Goal: Task Accomplishment & Management: Use online tool/utility

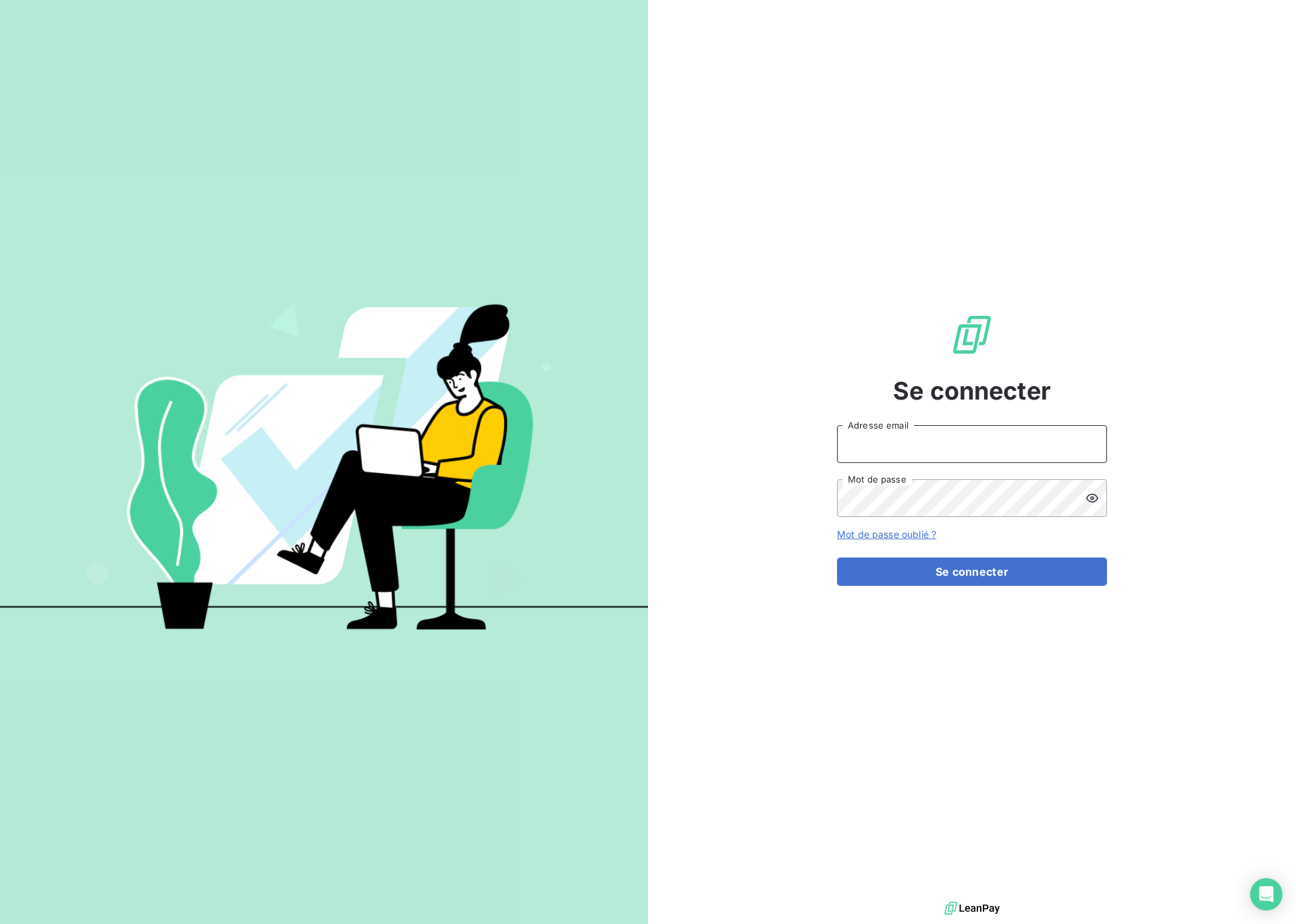
type input "[EMAIL_ADDRESS][DOMAIN_NAME]"
click at [981, 575] on button "Se connecter" at bounding box center [972, 571] width 270 height 28
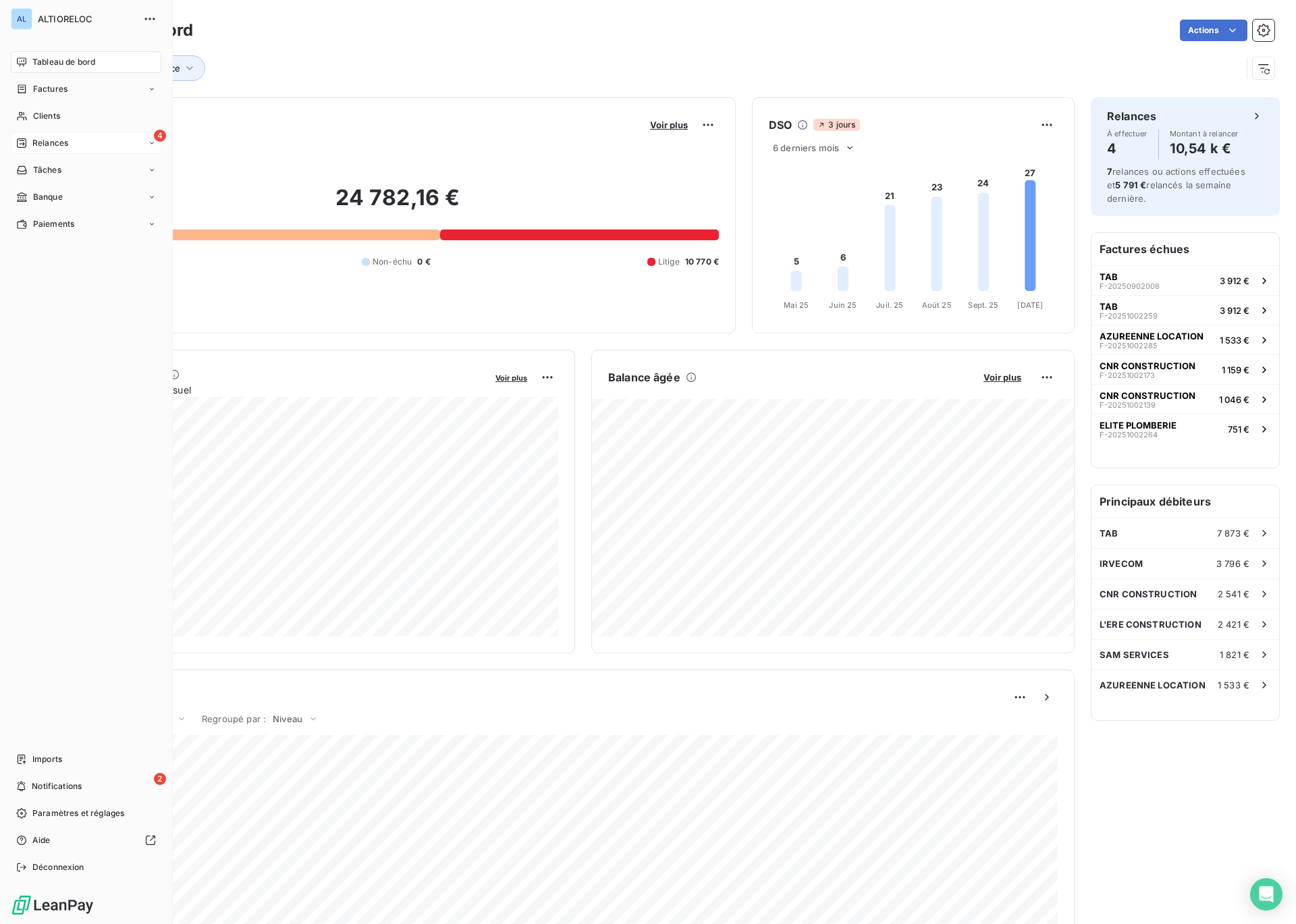
click at [42, 142] on span "Relances" at bounding box center [50, 143] width 36 height 12
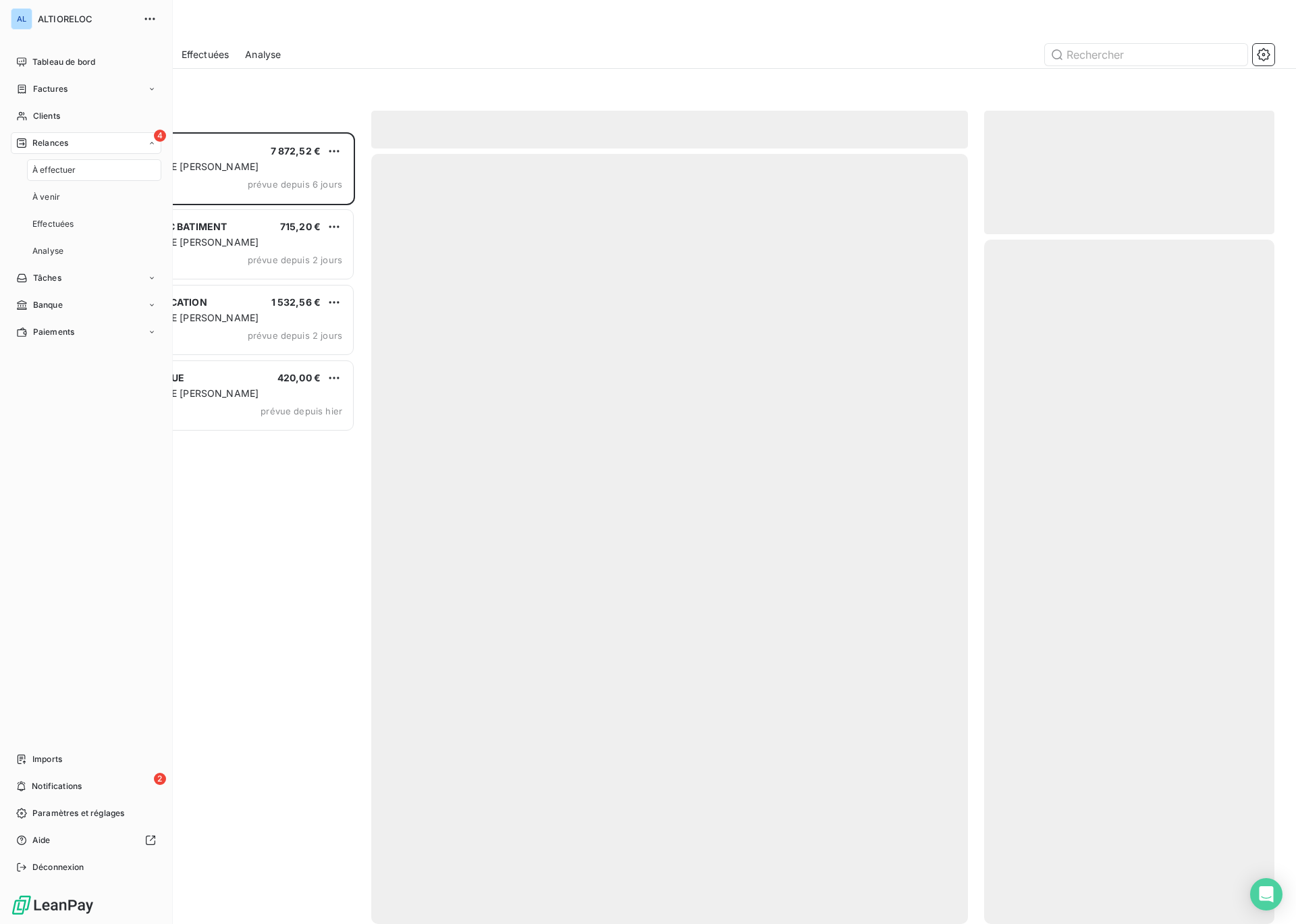
scroll to position [791, 290]
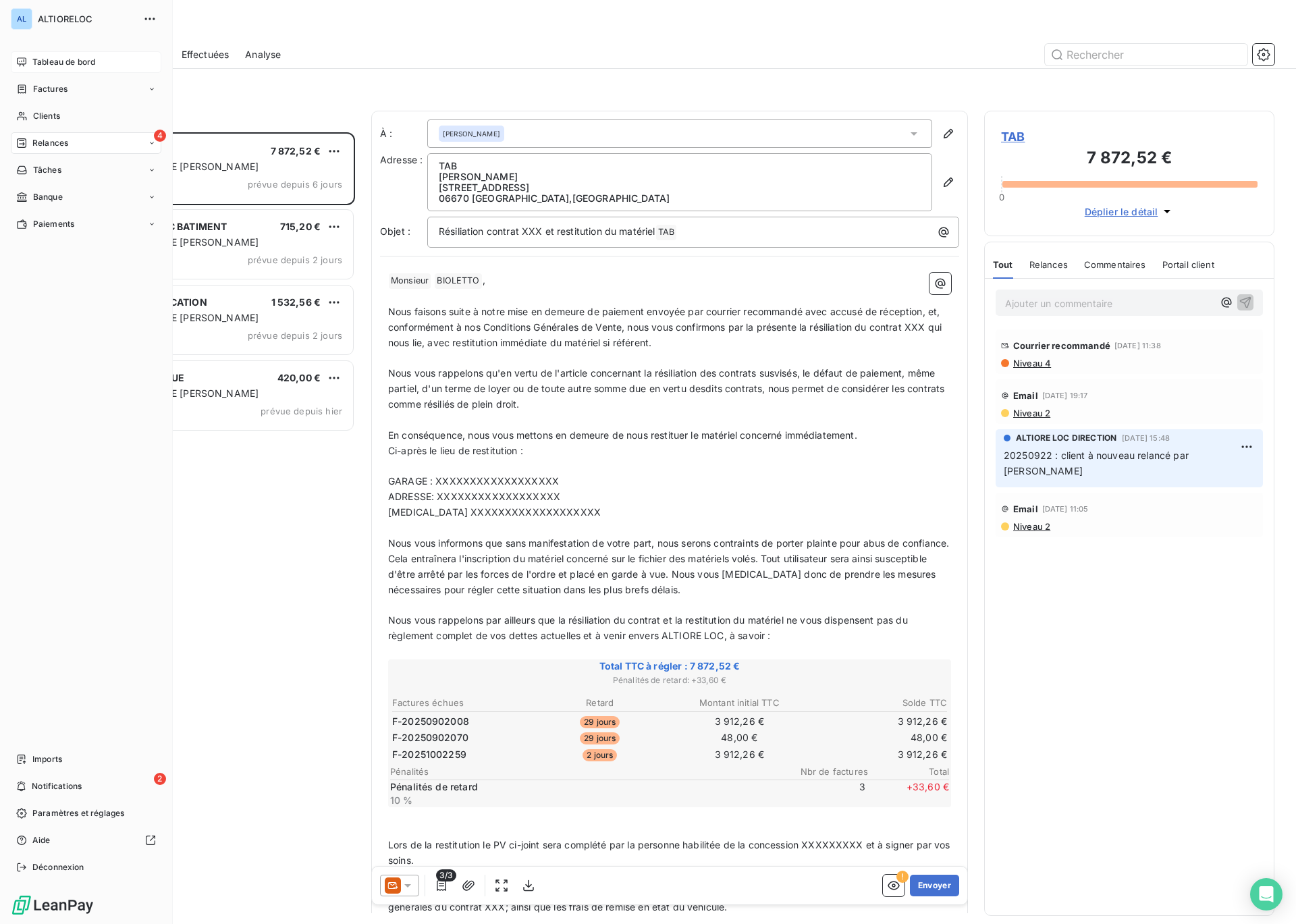
click at [66, 62] on span "Tableau de bord" at bounding box center [63, 62] width 63 height 12
